Goal: Information Seeking & Learning: Learn about a topic

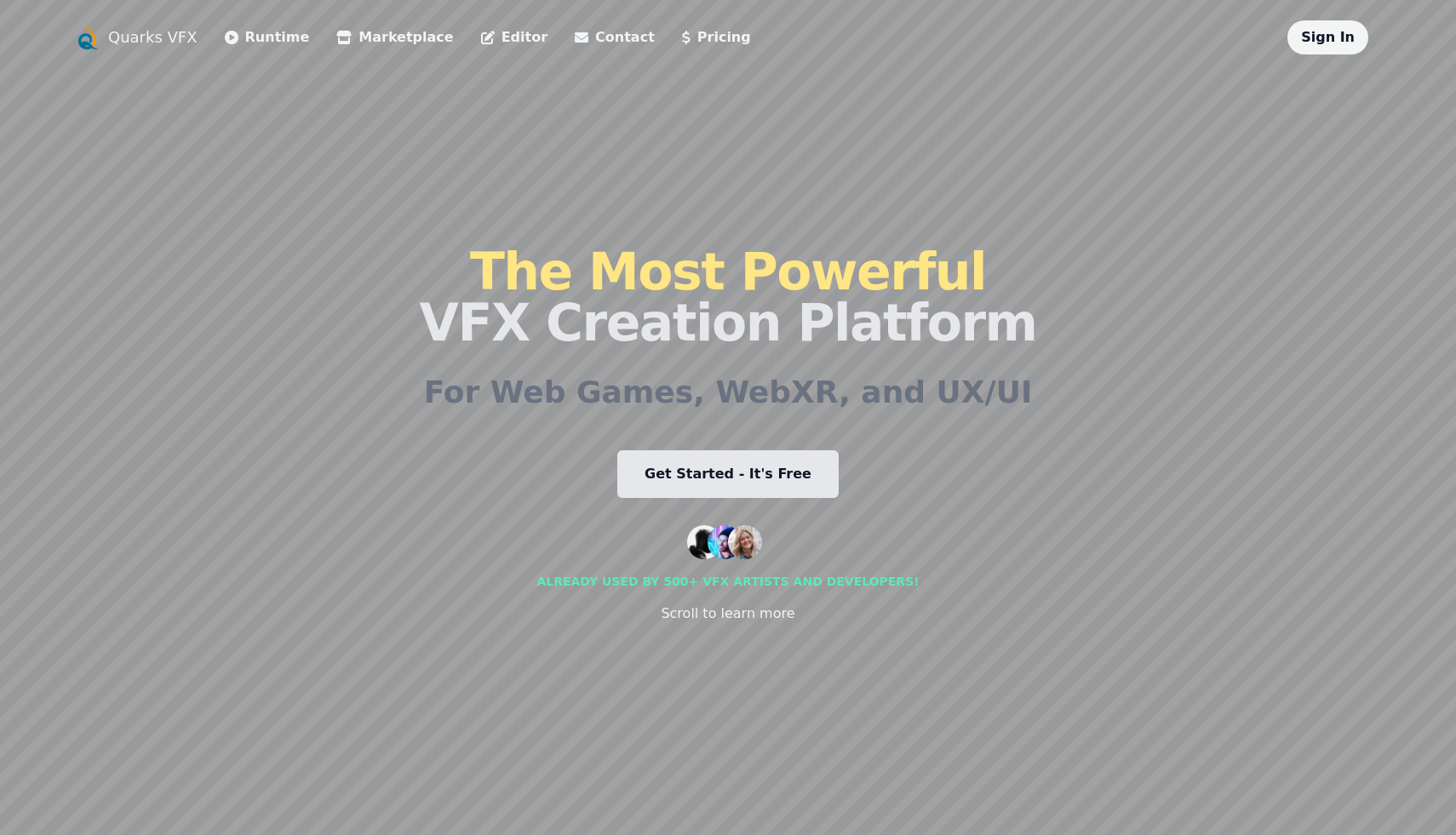
click at [741, 483] on link "Get Started - It's Free" at bounding box center [728, 474] width 222 height 47
click at [286, 35] on link "Runtime" at bounding box center [267, 38] width 85 height 21
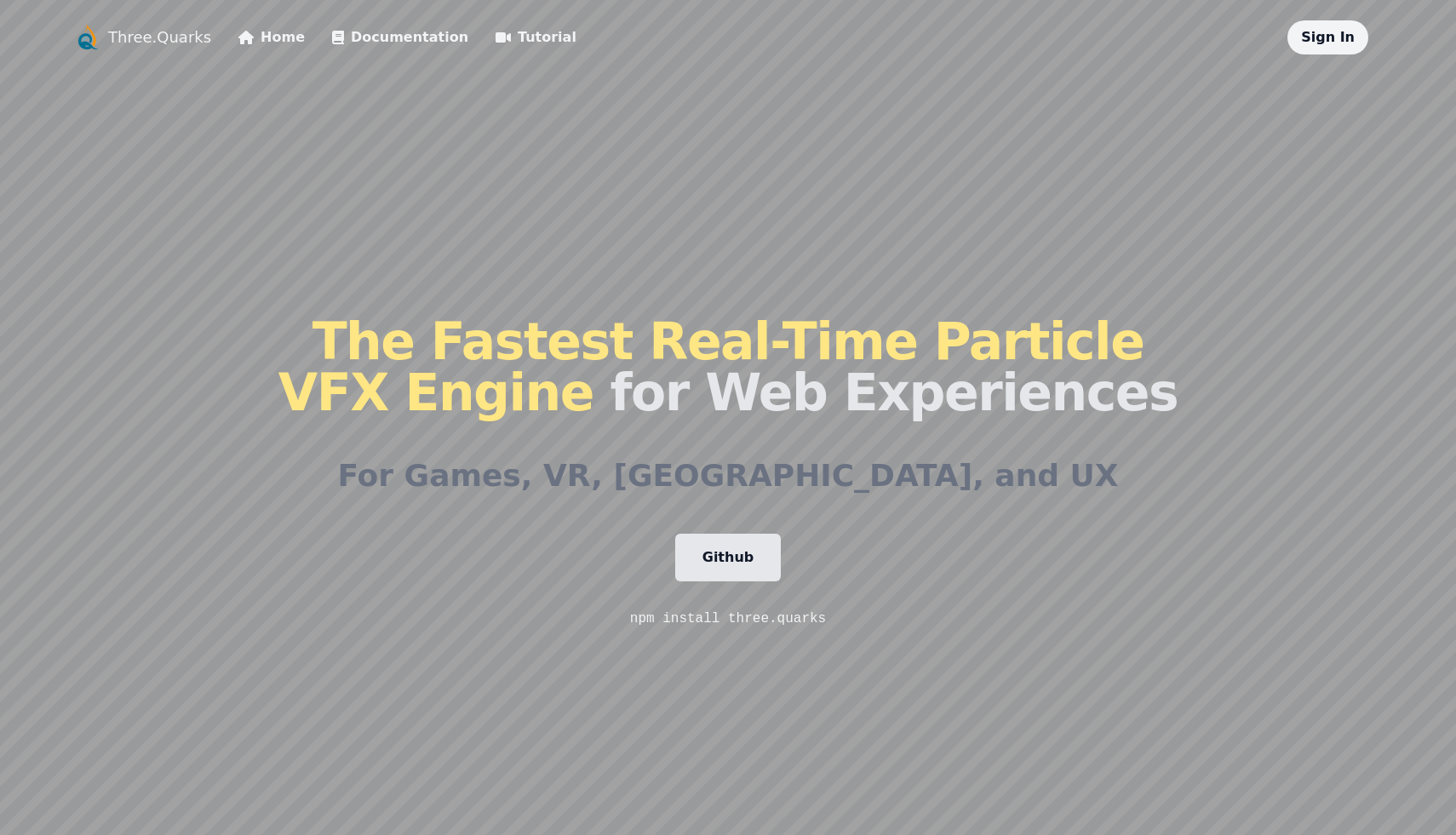
click at [496, 40] on link "Tutorial" at bounding box center [537, 38] width 81 height 21
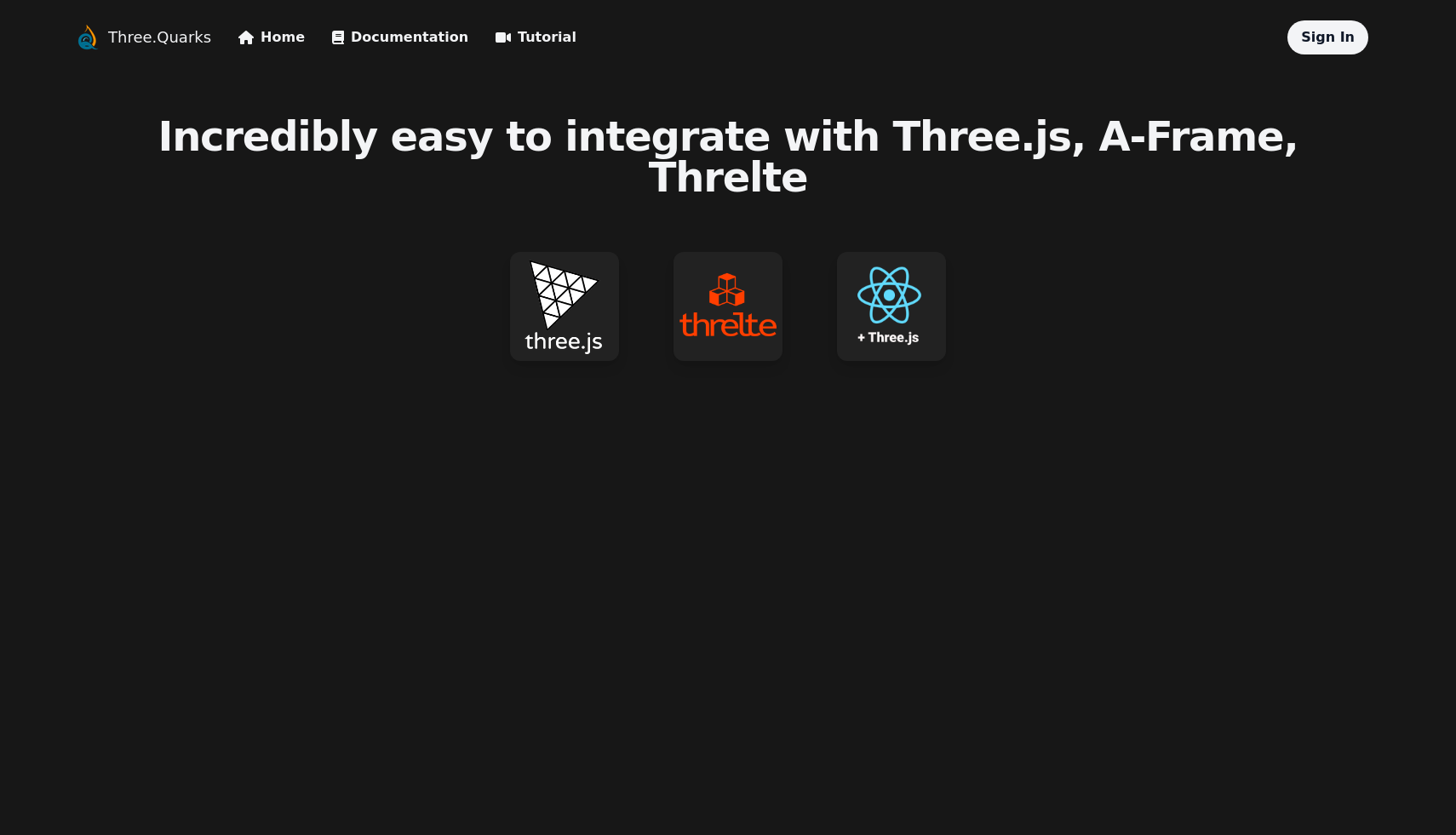
click at [568, 252] on img at bounding box center [564, 306] width 109 height 109
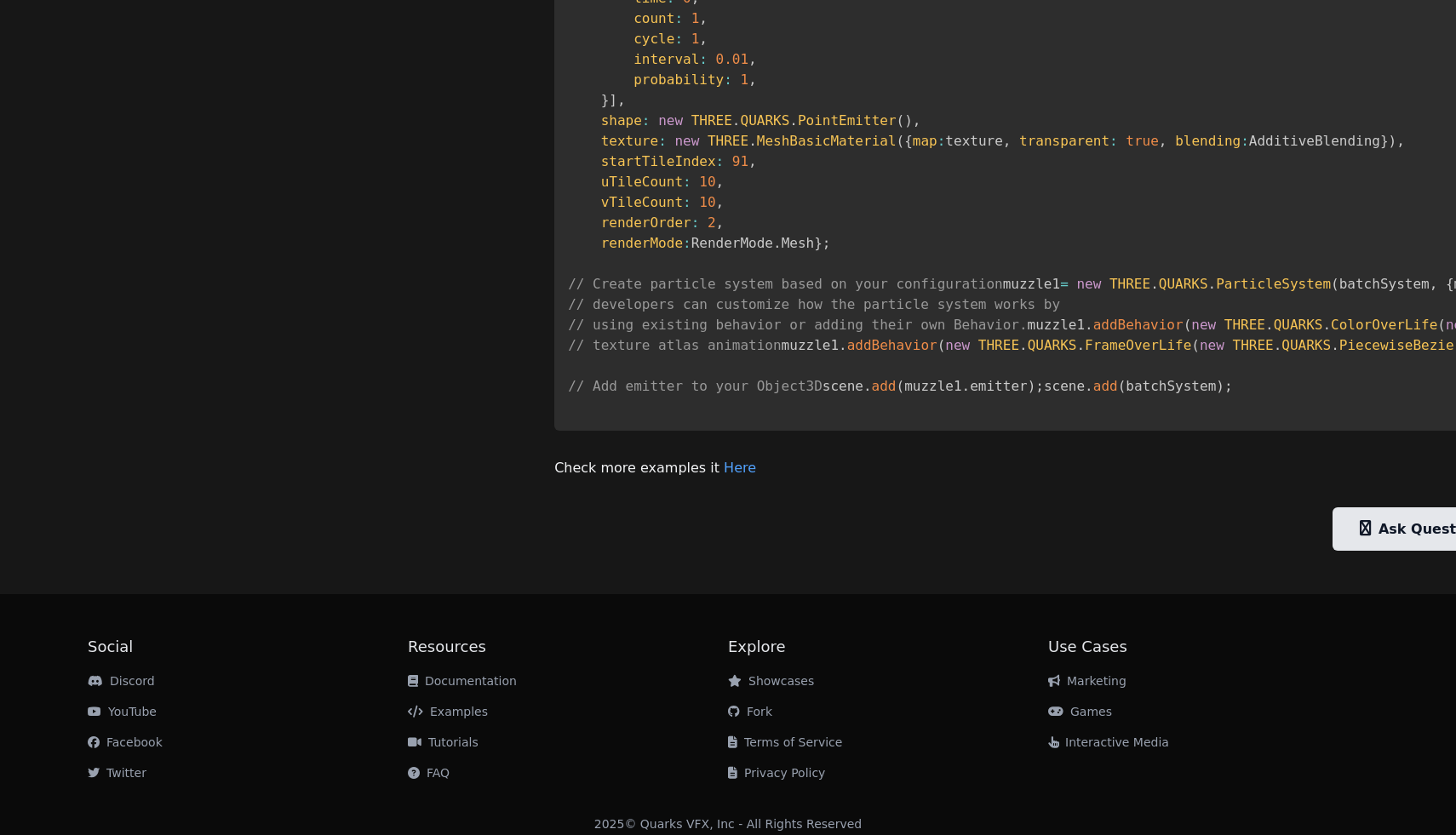
scroll to position [1695, 0]
